Goal: Check status: Check status

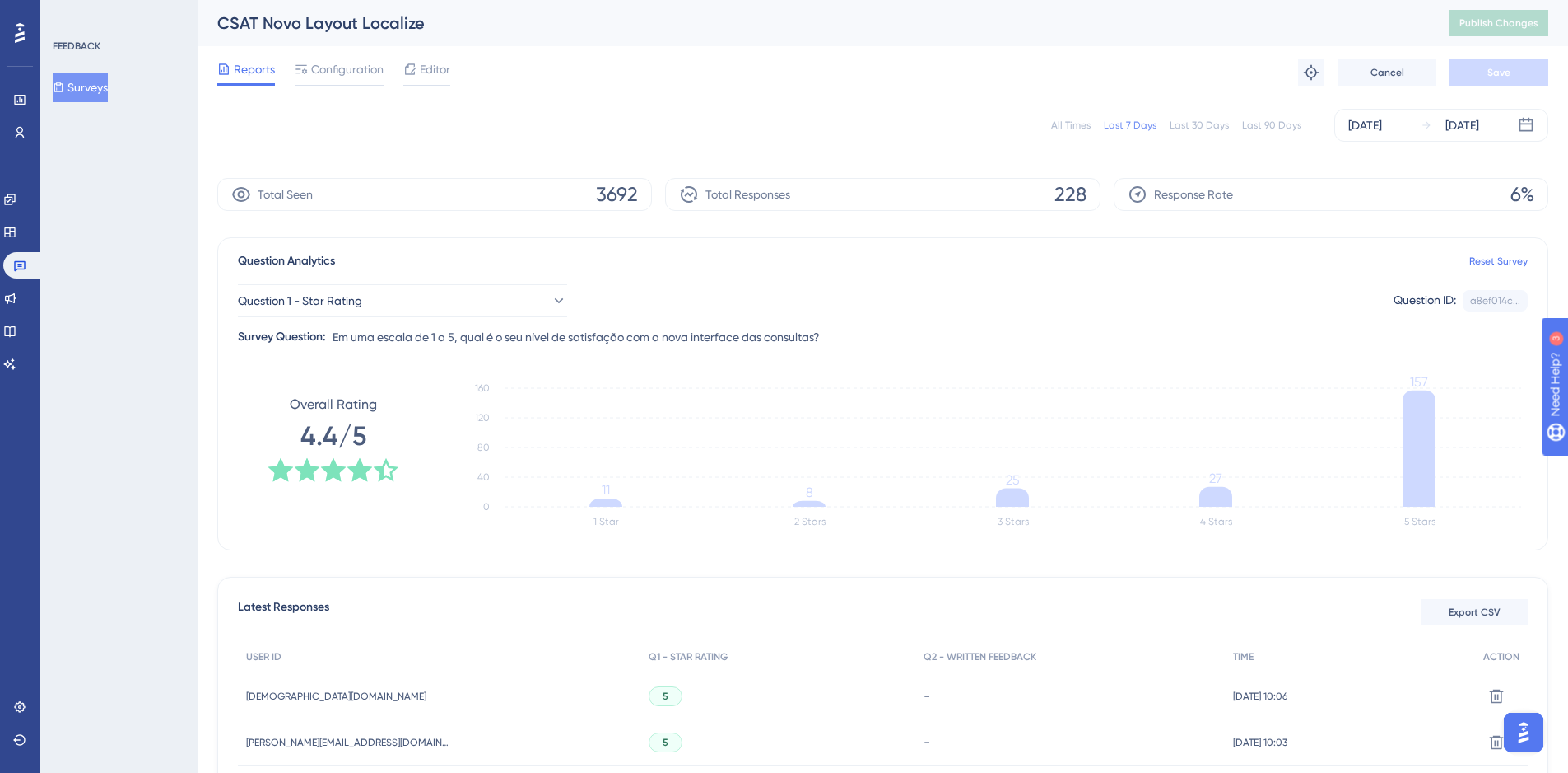
click at [79, 76] on button "Surveys" at bounding box center [80, 88] width 55 height 30
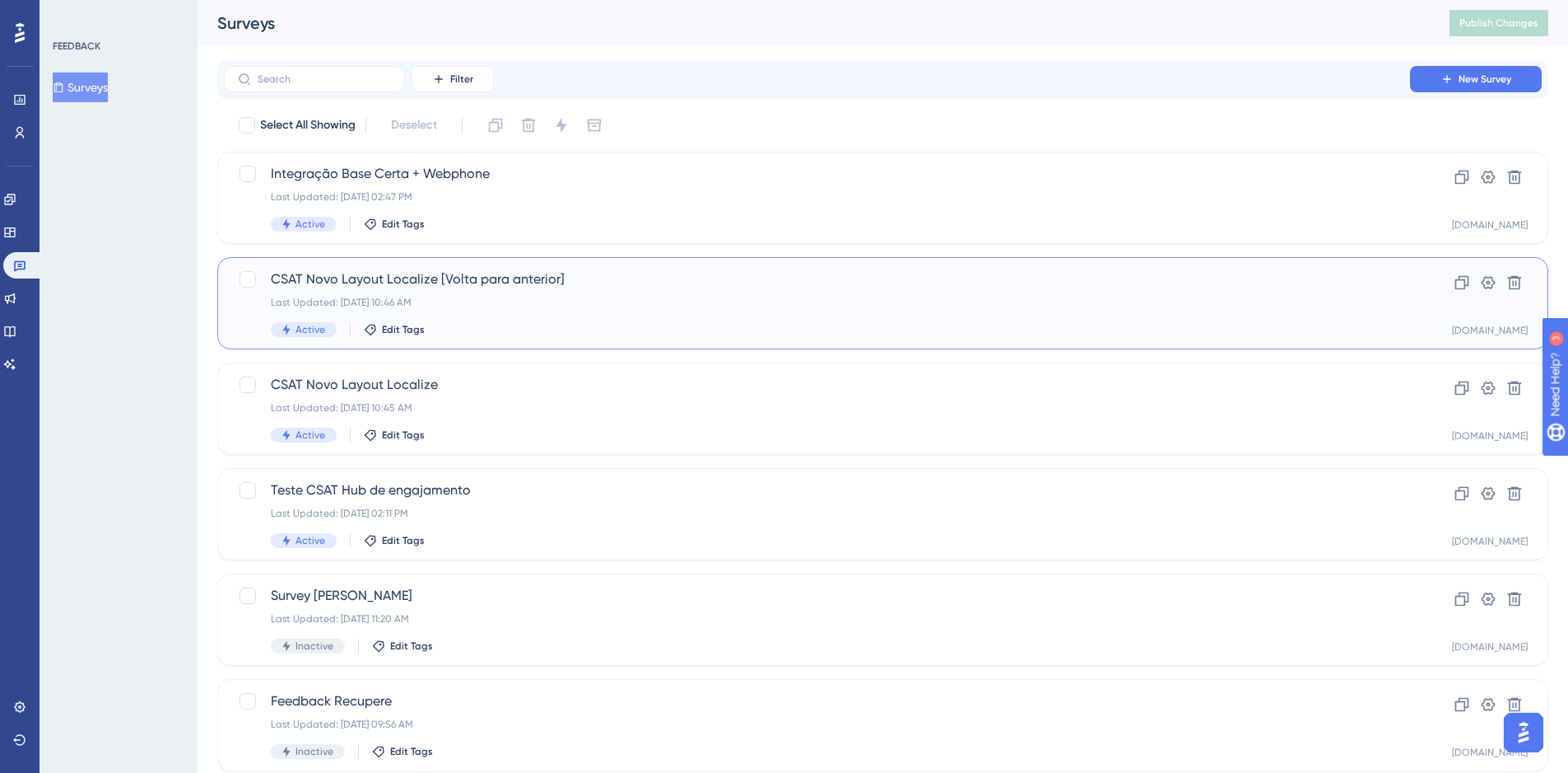
click at [659, 285] on span "CSAT Novo Layout Localize [Volta para anterior]" at bounding box center [816, 280] width 1093 height 20
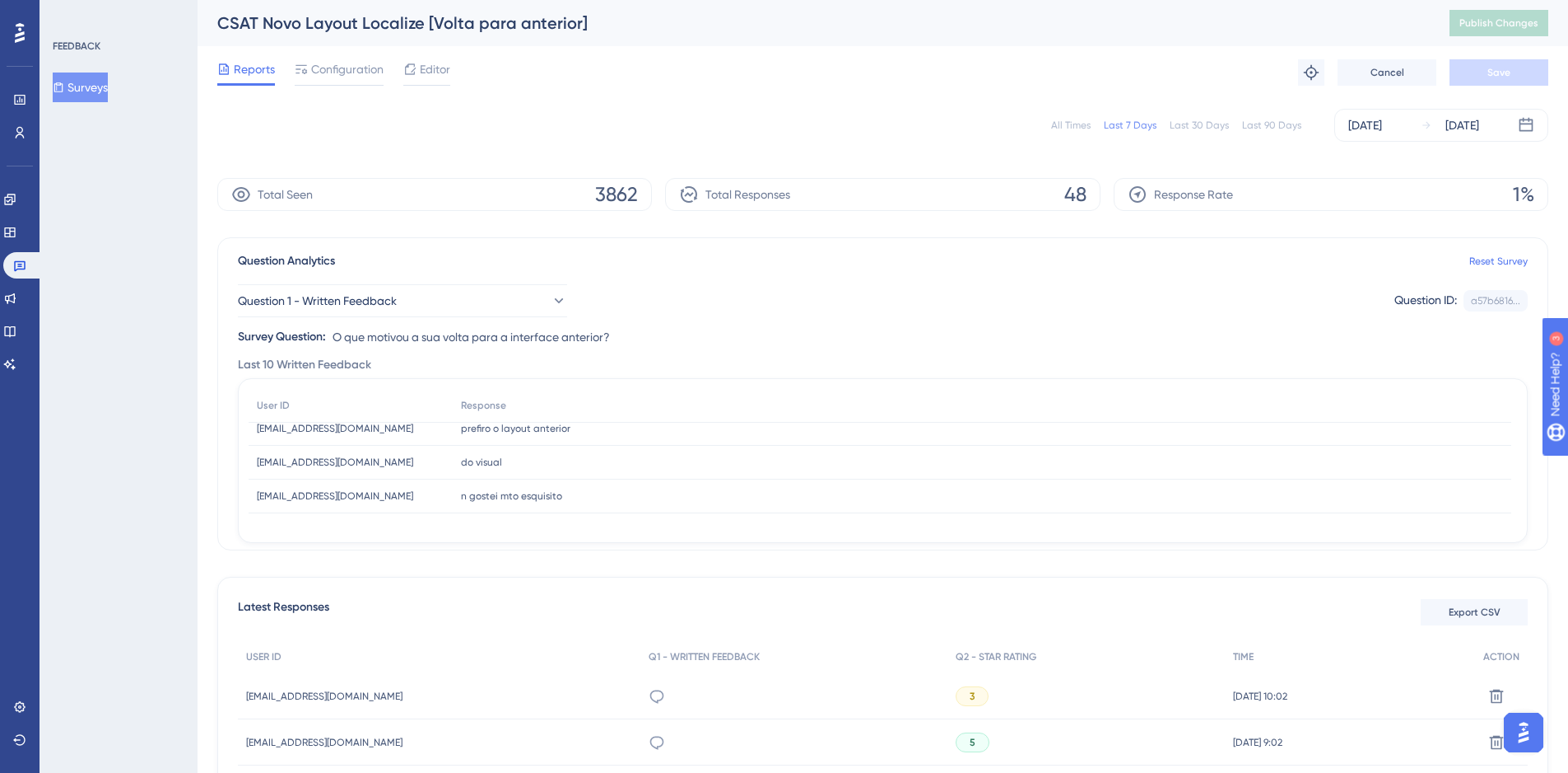
click at [84, 85] on button "Surveys" at bounding box center [80, 88] width 55 height 30
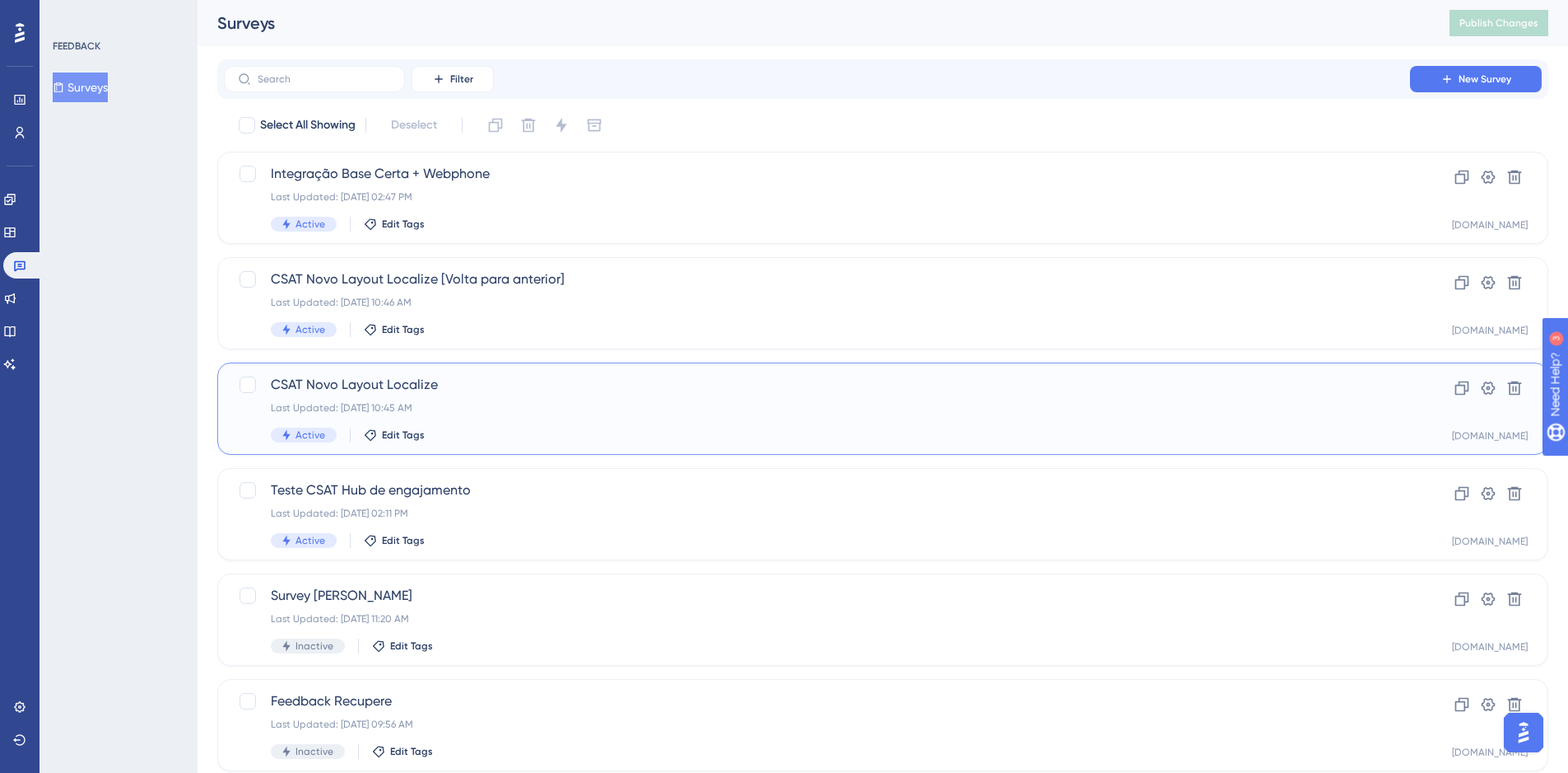
click at [530, 424] on div "CSAT Novo Layout Localize Last Updated: [DATE] 10:45 AM Active Edit Tags" at bounding box center [816, 409] width 1093 height 68
